Goal: Task Accomplishment & Management: Manage account settings

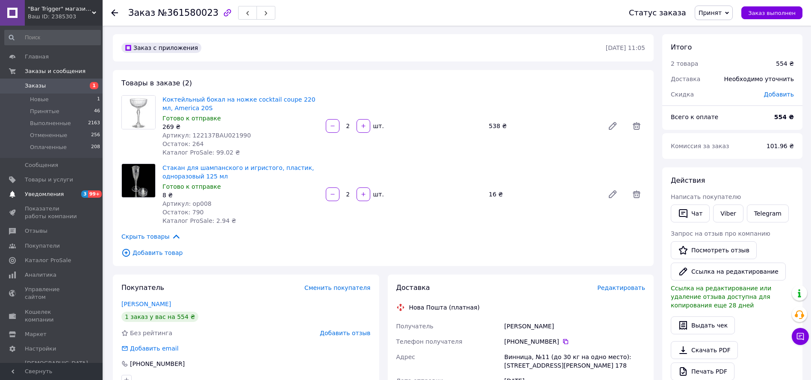
click at [53, 192] on span "Уведомления" at bounding box center [44, 195] width 39 height 8
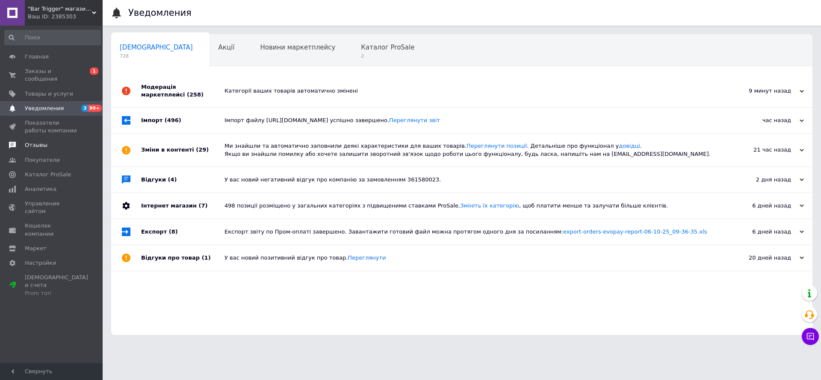
click at [41, 141] on span "Отзывы" at bounding box center [36, 145] width 23 height 8
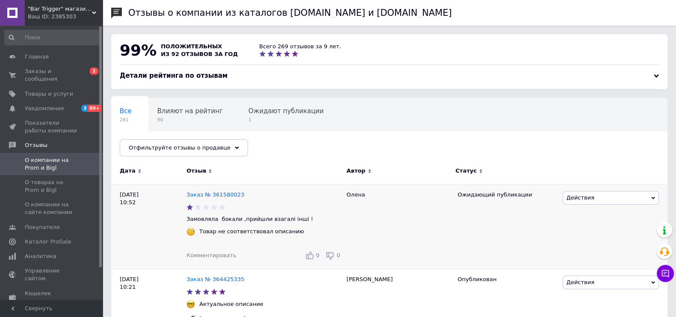
drag, startPoint x: 789, startPoint y: 19, endPoint x: 396, endPoint y: 229, distance: 445.3
click at [396, 229] on div "Олена" at bounding box center [397, 226] width 111 height 85
drag, startPoint x: 154, startPoint y: 187, endPoint x: 279, endPoint y: 167, distance: 126.4
click at [280, 159] on div "Все 281 Влияют на рейтинг 90 Ожидают публикации 1 Опубликованы без комме... 276…" at bounding box center [389, 131] width 556 height 71
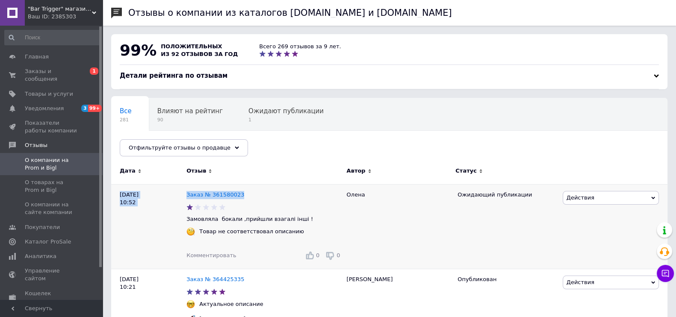
drag, startPoint x: 178, startPoint y: 188, endPoint x: 242, endPoint y: 195, distance: 64.5
click at [242, 195] on div "[DATE] 10:52 Заказ № 361580023 Замовляла бокали ,прийшли взагалі інші ! Товар н…" at bounding box center [389, 226] width 556 height 85
click at [164, 174] on div "Дата" at bounding box center [151, 171] width 62 height 8
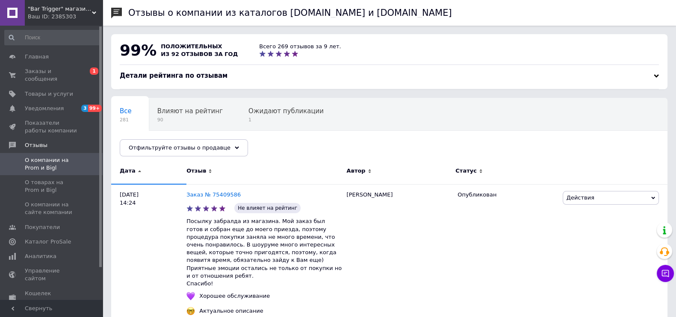
click at [53, 156] on span "О компании на Prom и Bigl" at bounding box center [52, 163] width 54 height 15
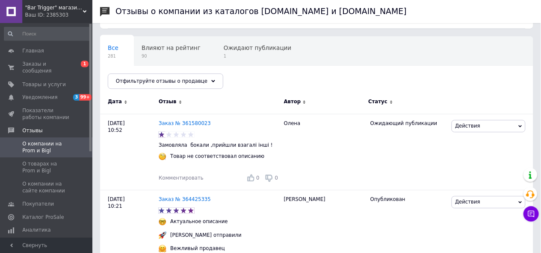
scroll to position [57, 0]
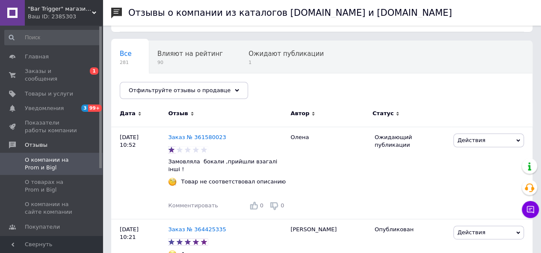
drag, startPoint x: 665, startPoint y: 7, endPoint x: 333, endPoint y: 124, distance: 351.1
click at [333, 124] on div "Автор" at bounding box center [328, 115] width 84 height 24
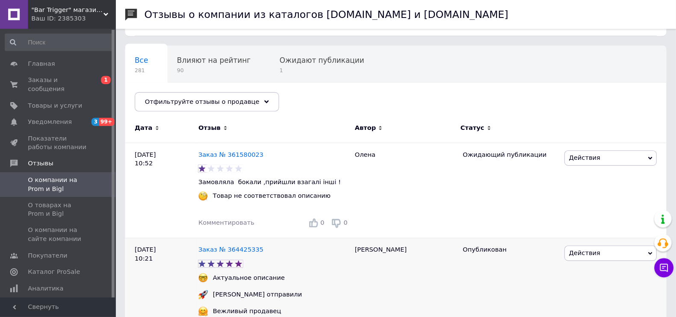
scroll to position [58, 0]
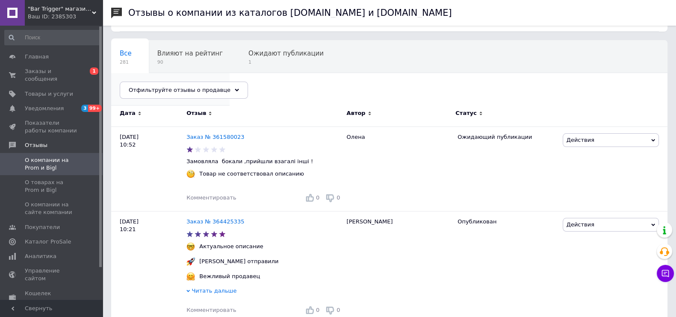
drag, startPoint x: 266, startPoint y: 252, endPoint x: 421, endPoint y: 42, distance: 261.2
click at [230, 73] on div "Опубликованы без комме... 276" at bounding box center [170, 89] width 118 height 32
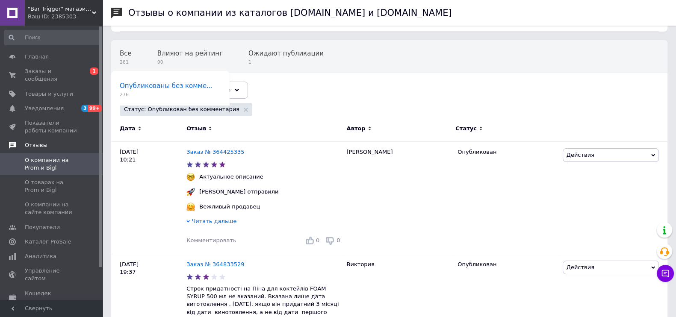
click at [34, 141] on span "Отзывы" at bounding box center [36, 145] width 23 height 8
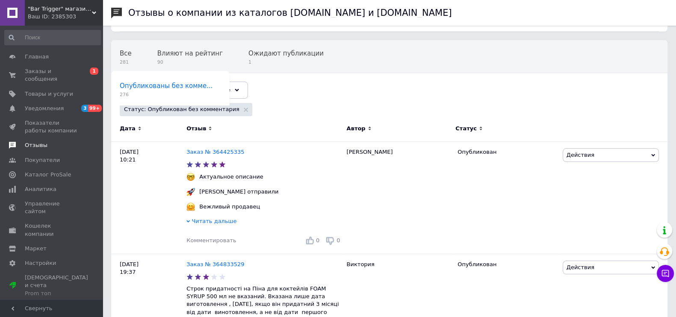
click at [34, 141] on span "Отзывы" at bounding box center [36, 145] width 23 height 8
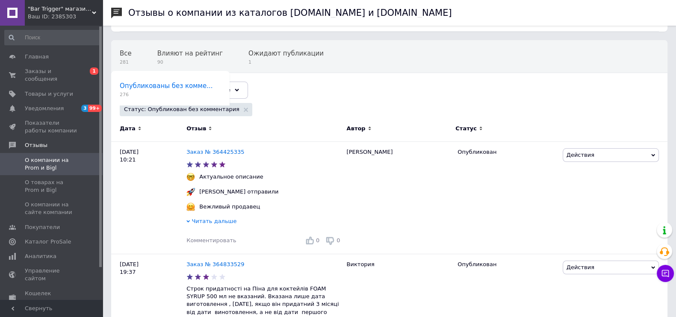
click at [34, 163] on span "О компании на Prom и Bigl" at bounding box center [52, 163] width 54 height 15
click at [33, 179] on span "О товарах на Prom и Bigl" at bounding box center [52, 186] width 54 height 15
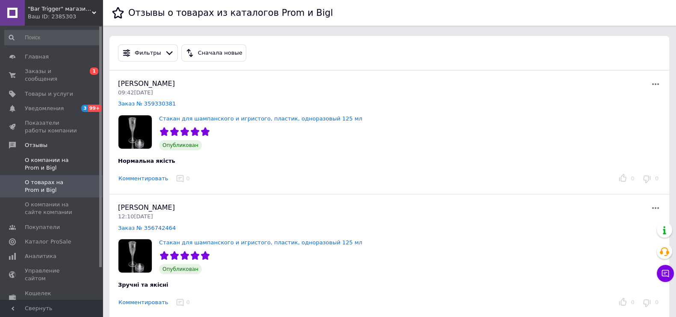
click at [40, 156] on span "О компании на Prom и Bigl" at bounding box center [52, 163] width 54 height 15
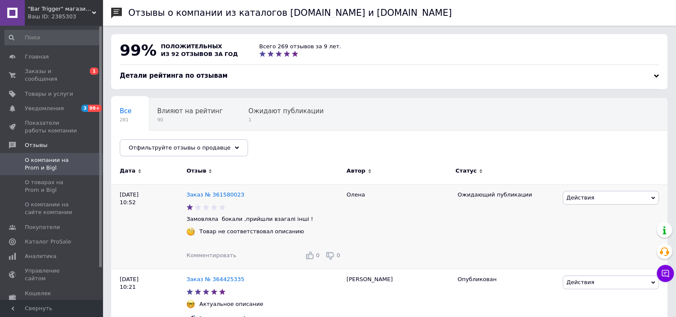
click at [619, 201] on span "Действия" at bounding box center [610, 198] width 96 height 14
click at [599, 145] on div "Все 281 Влияют на рейтинг 90 Ожидают публикации 1 Опубликованы без комме... 276…" at bounding box center [389, 131] width 556 height 71
click at [265, 112] on span "Ожидают публикации" at bounding box center [285, 111] width 75 height 8
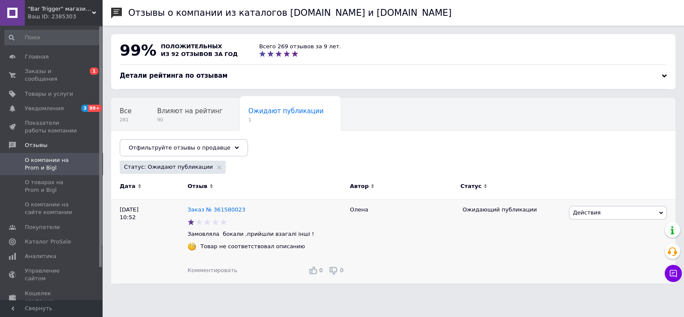
click at [571, 212] on span "Действия" at bounding box center [618, 213] width 98 height 14
click at [589, 230] on li "Комментировать" at bounding box center [617, 229] width 97 height 12
